Goal: Register for event/course: Sign up to attend an event or enroll in a course

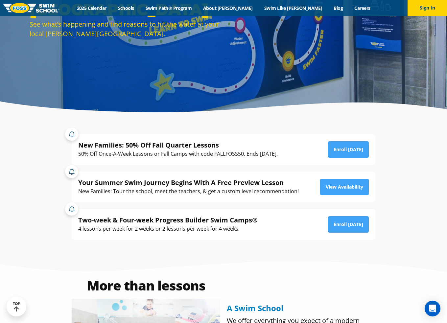
scroll to position [108, 0]
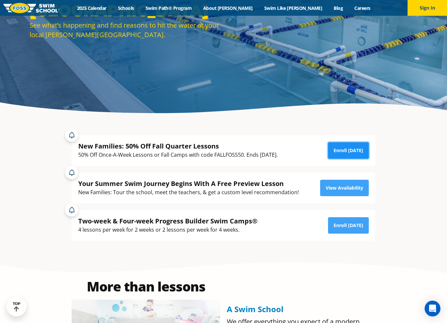
click at [350, 152] on link "Enroll Today" at bounding box center [348, 150] width 41 height 16
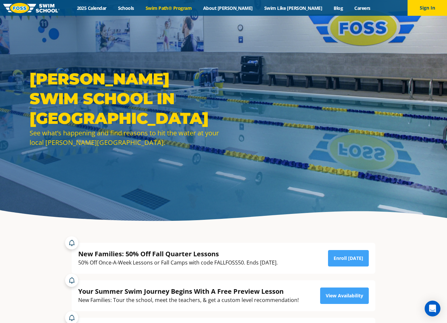
click at [186, 8] on link "Swim Path® Program" at bounding box center [168, 8] width 57 height 6
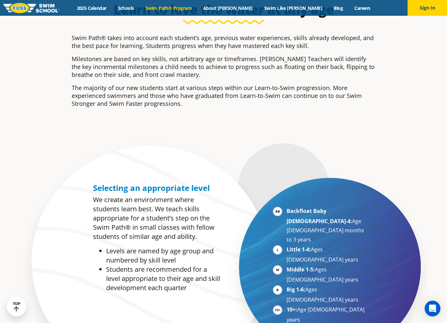
scroll to position [263, 0]
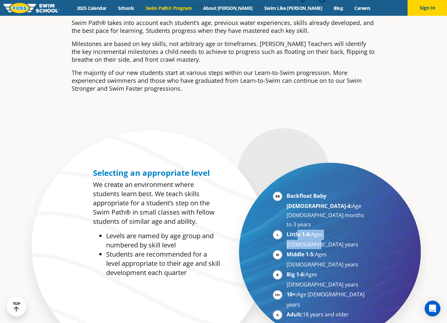
drag, startPoint x: 297, startPoint y: 217, endPoint x: 356, endPoint y: 216, distance: 59.5
click at [356, 230] on li "Little 1-4: Ages 3-5 years" at bounding box center [326, 239] width 80 height 19
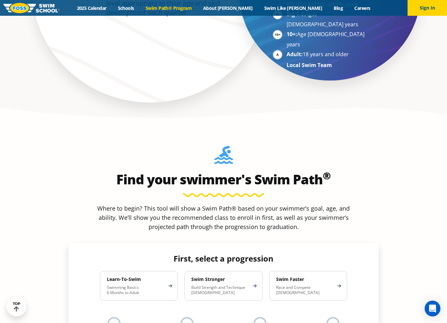
scroll to position [526, 0]
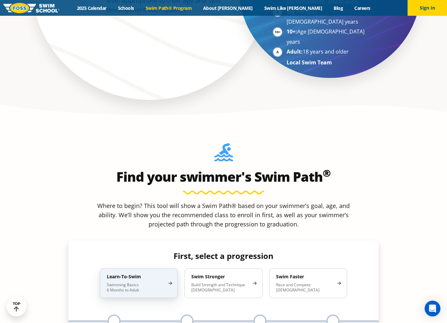
click at [163, 282] on p "Swimming Basics 6 Months to Adult" at bounding box center [135, 287] width 57 height 11
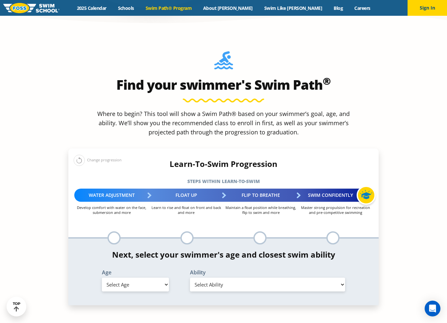
scroll to position [624, 0]
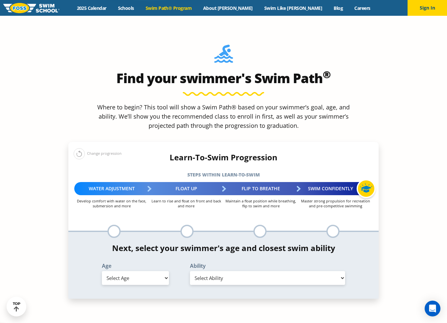
click at [157, 271] on select "Select Age 6 months - 1 year 1 year 2 years 3 years 4 years 5 years 6 years 7 y…" at bounding box center [135, 278] width 67 height 14
select select "3-years"
click at [102, 271] on select "Select Age 6 months - 1 year 1 year 2 years 3 years 4 years 5 years 6 years 7 y…" at bounding box center [135, 278] width 67 height 14
click at [229, 271] on select "Select Ability First in-water experience When in the water, reliant on a life j…" at bounding box center [267, 278] width 155 height 14
select select "3-years-when-in-the-water-reliant-on-a-life-jacket-or-floatation-device"
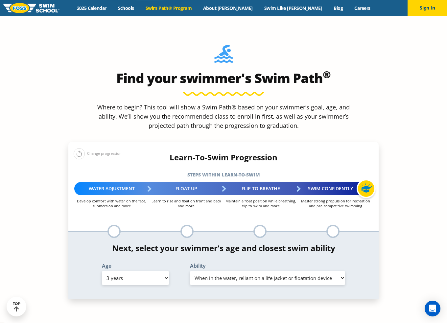
click at [190, 271] on select "Select Ability First in-water experience When in the water, reliant on a life j…" at bounding box center [267, 278] width 155 height 14
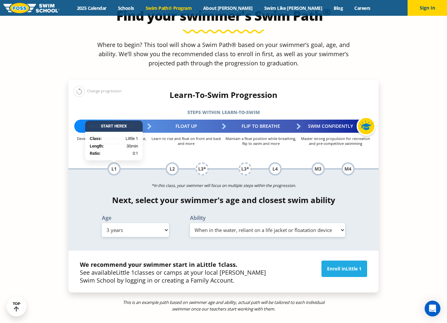
scroll to position [690, 0]
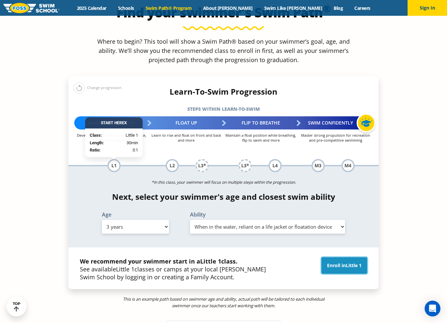
click at [335, 257] on link "Enroll in Little 1" at bounding box center [344, 265] width 46 height 16
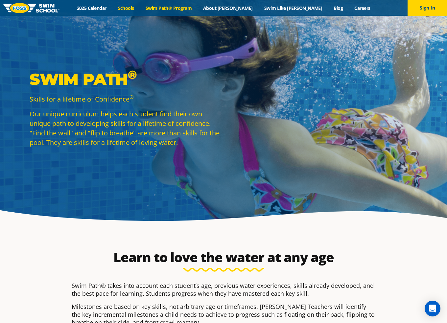
click at [140, 9] on link "Schools" at bounding box center [126, 8] width 28 height 6
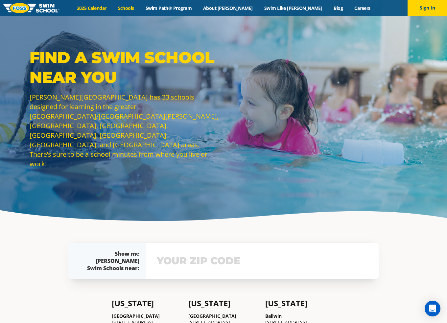
click at [112, 7] on link "2025 Calendar" at bounding box center [91, 8] width 41 height 6
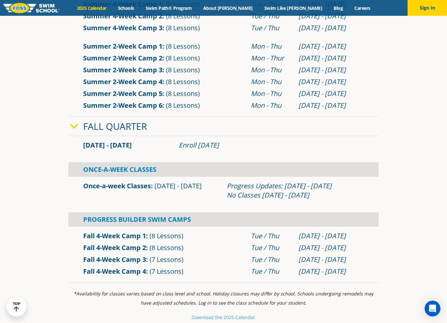
scroll to position [394, 0]
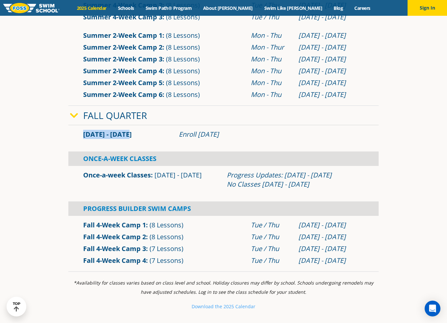
drag, startPoint x: 85, startPoint y: 135, endPoint x: 131, endPoint y: 134, distance: 46.0
click at [131, 134] on div "Sep 2 - Dec 22" at bounding box center [128, 134] width 96 height 9
click at [420, 224] on section "Winter Quarter Jan 2 - Mar 12 Enroll Nov 12, 2024 Once-A-Week Classes" at bounding box center [223, 53] width 394 height 443
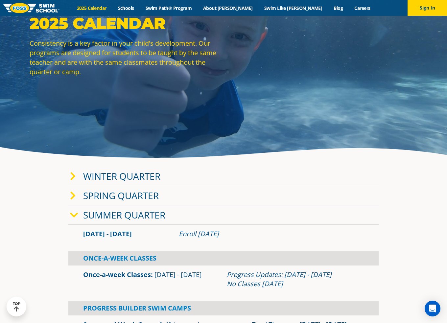
scroll to position [0, 0]
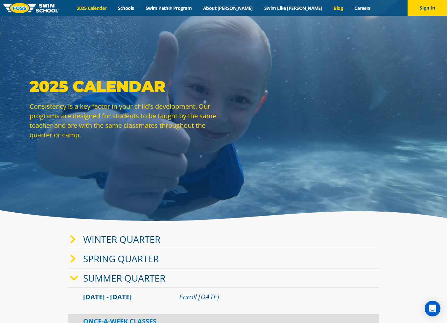
click at [328, 10] on link "Blog" at bounding box center [338, 8] width 21 height 6
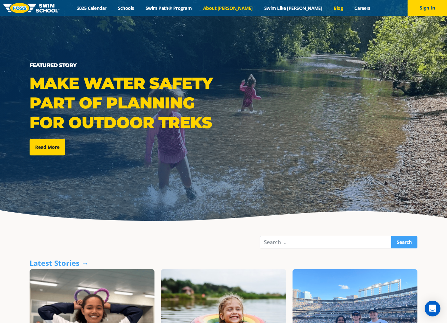
click at [247, 8] on link "About [PERSON_NAME]" at bounding box center [227, 8] width 61 height 6
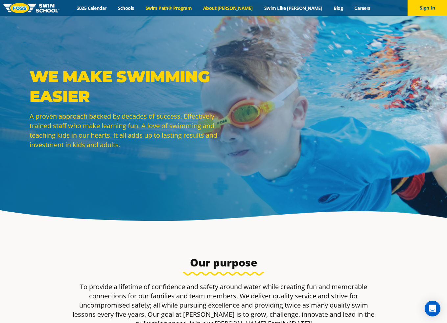
click at [184, 9] on link "Swim Path® Program" at bounding box center [168, 8] width 57 height 6
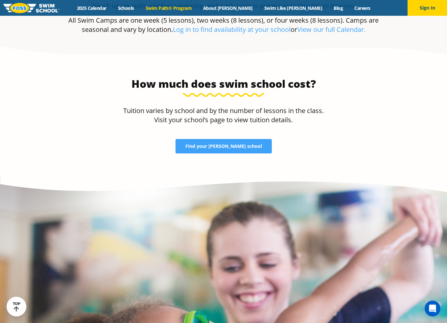
scroll to position [1413, 0]
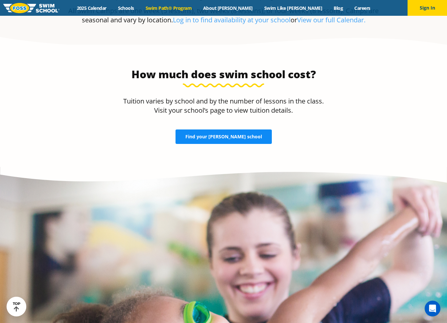
click at [215, 134] on span "Find your [PERSON_NAME] school" at bounding box center [223, 136] width 77 height 5
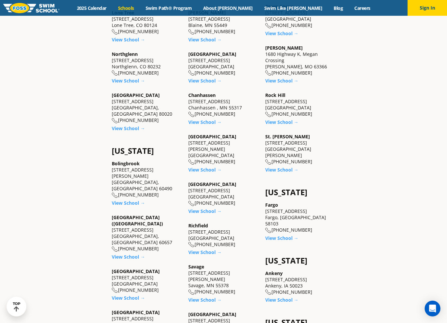
scroll to position [361, 0]
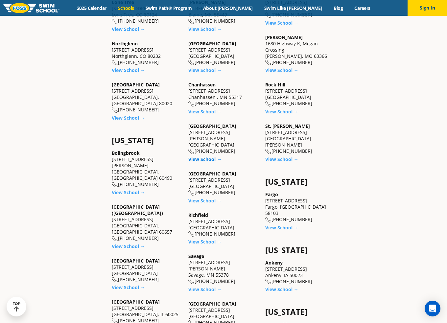
click at [206, 156] on link "View School →" at bounding box center [204, 159] width 33 height 6
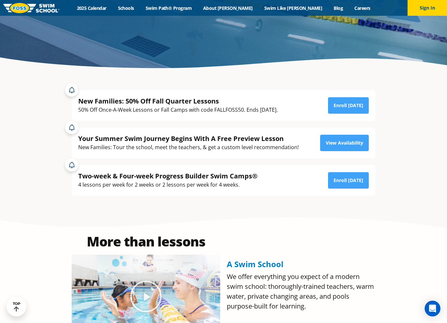
scroll to position [164, 0]
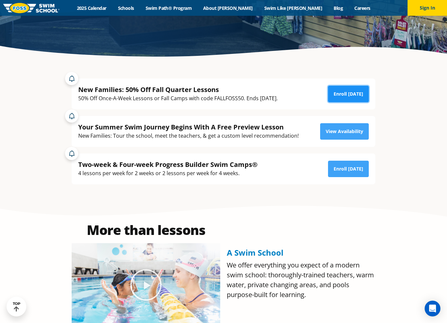
click at [344, 93] on link "Enroll Today" at bounding box center [348, 94] width 41 height 16
